Goal: Participate in discussion: Engage in conversation with other users on a specific topic

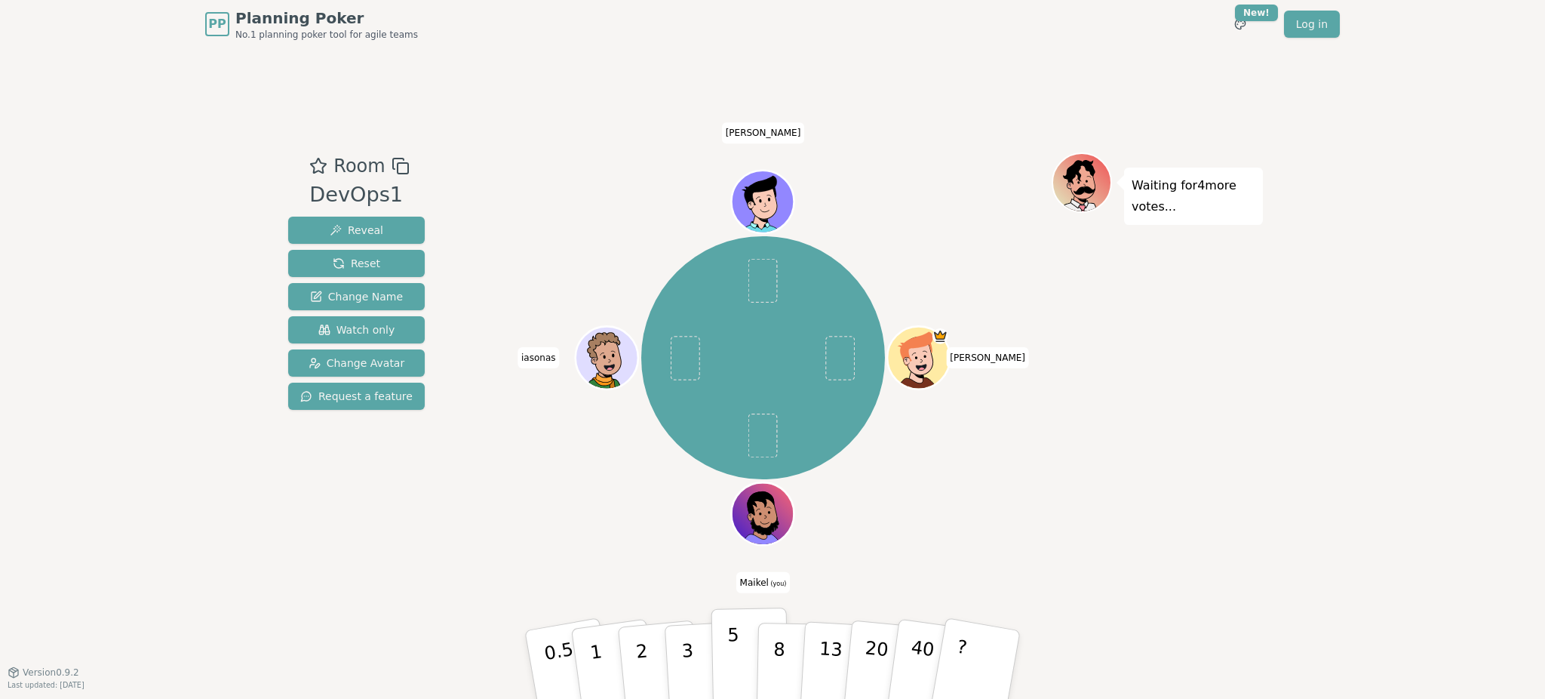
click at [732, 650] on p "5" at bounding box center [733, 664] width 13 height 81
click at [503, 465] on div "[PERSON_NAME] (you) [PERSON_NAME]" at bounding box center [762, 358] width 577 height 356
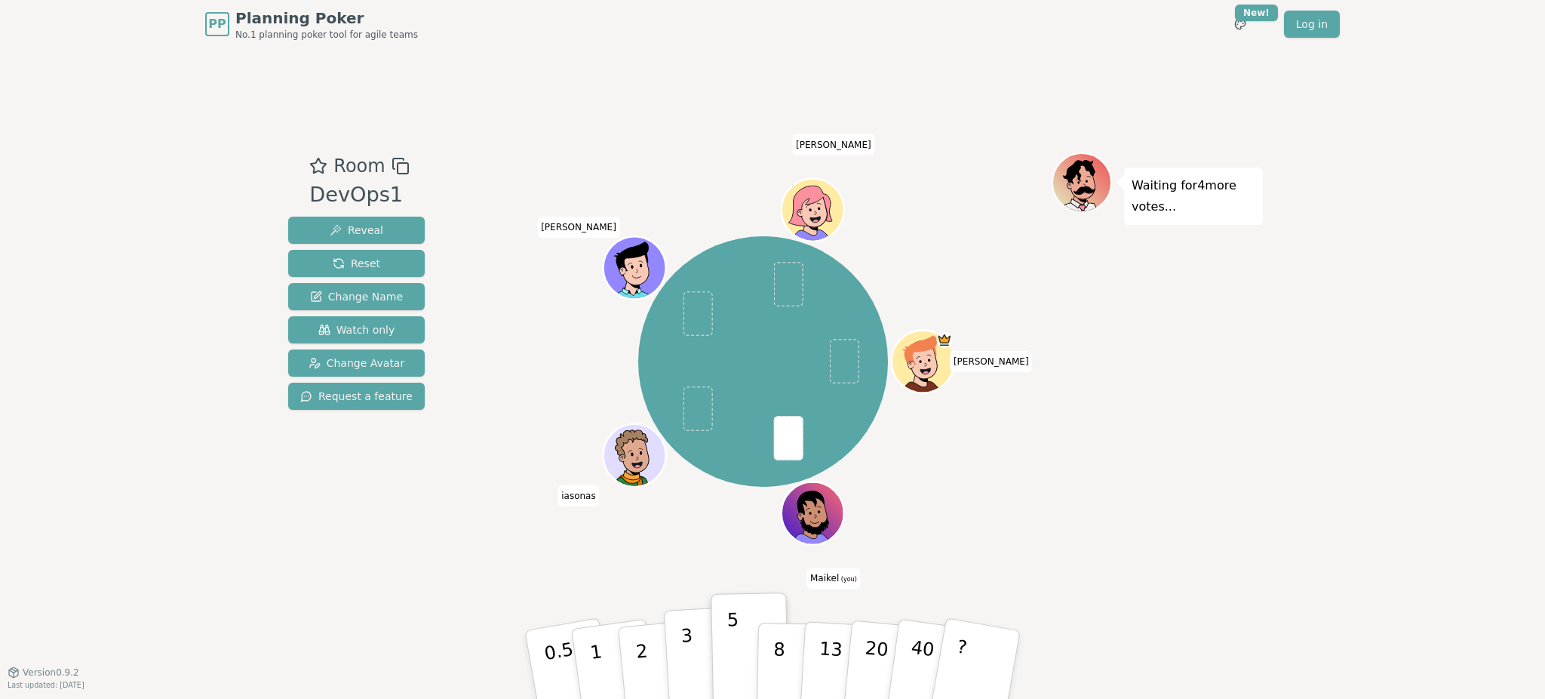
click at [678, 660] on button "3" at bounding box center [705, 665] width 82 height 118
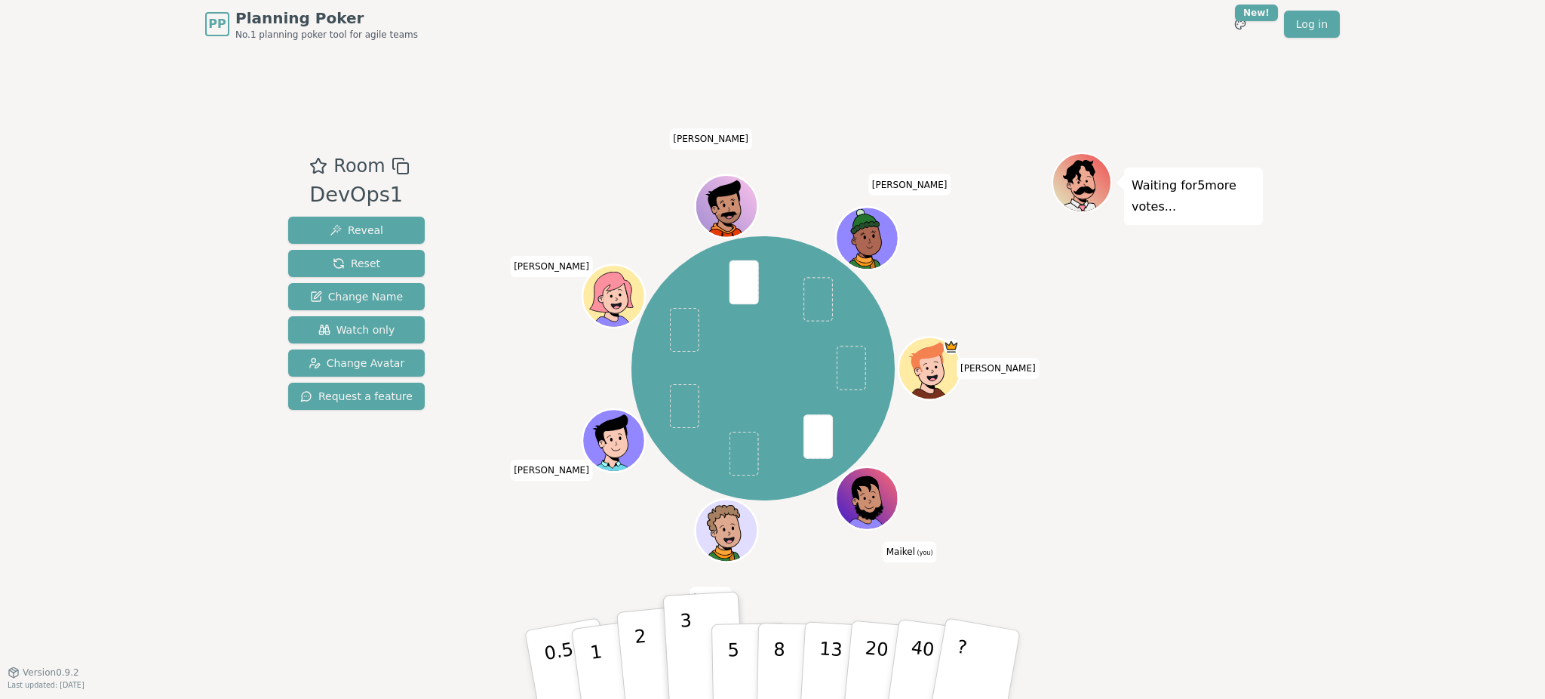
click at [648, 649] on button "2" at bounding box center [659, 665] width 86 height 120
click at [1290, 523] on div "PP Planning Poker No.1 planning poker tool for agile teams Toggle theme New! Lo…" at bounding box center [772, 349] width 1545 height 699
